Goal: Task Accomplishment & Management: Use online tool/utility

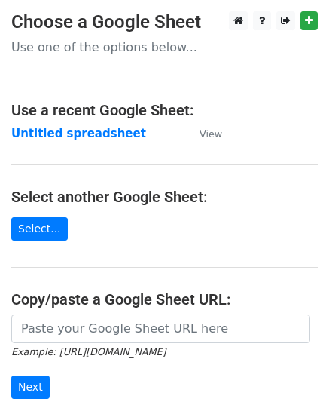
scroll to position [151, 0]
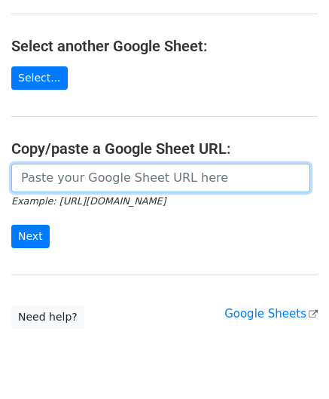
click at [78, 174] on input "url" at bounding box center [160, 177] width 299 height 29
paste input "[URL][DOMAIN_NAME]"
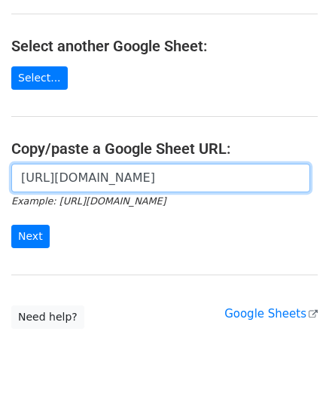
scroll to position [0, 319]
type input "[URL][DOMAIN_NAME]"
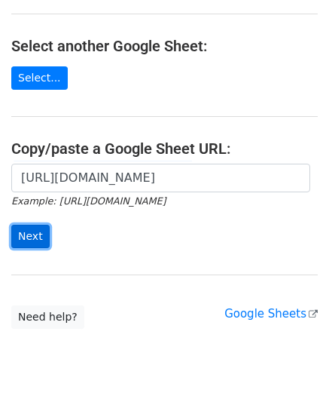
click at [32, 234] on input "Next" at bounding box center [30, 236] width 38 height 23
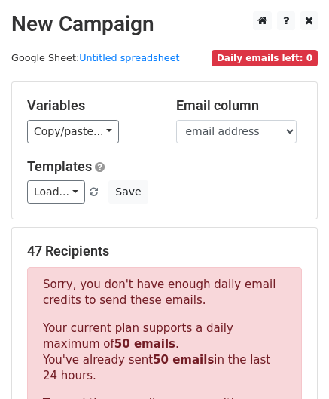
scroll to position [509, 0]
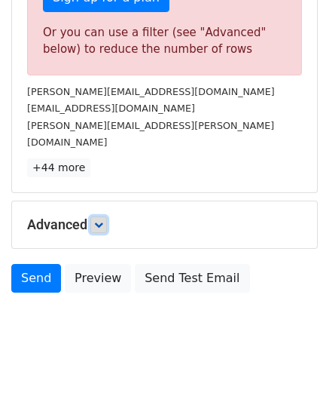
click at [103, 220] on icon at bounding box center [98, 224] width 9 height 9
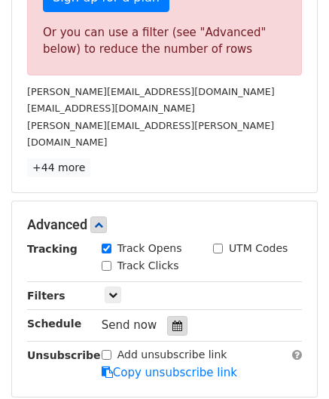
click at [173, 320] on icon at bounding box center [178, 325] width 10 height 11
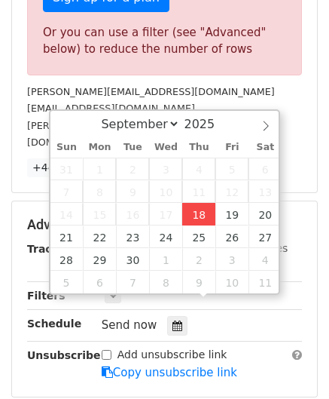
type input "[DATE] 12:00"
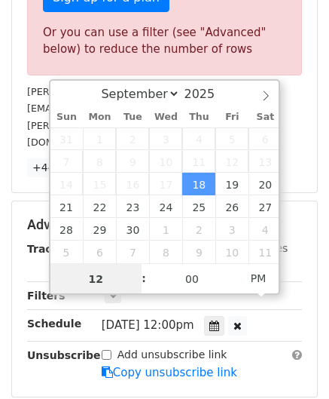
paste input "5"
type input "5"
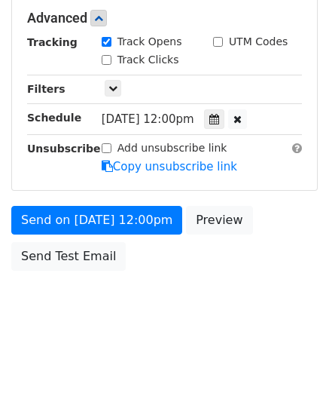
type input "[DATE] 17:00"
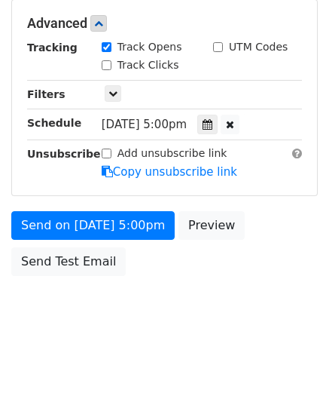
scroll to position [691, 0]
